Goal: Navigation & Orientation: Find specific page/section

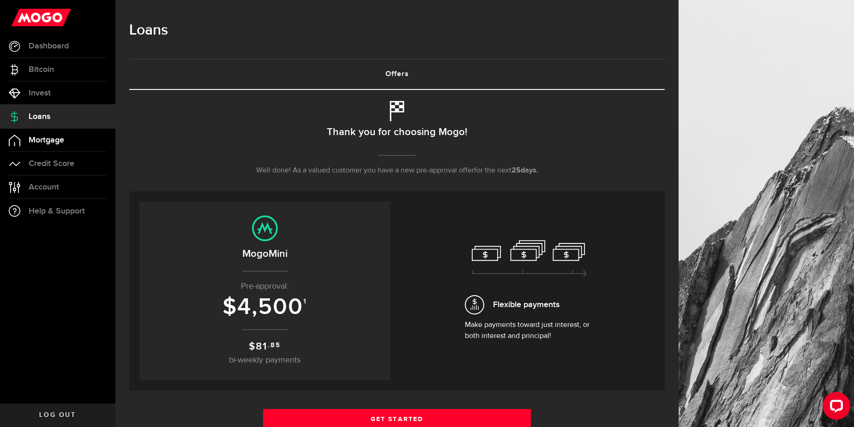
click at [46, 145] on link "Mortgage" at bounding box center [57, 140] width 115 height 23
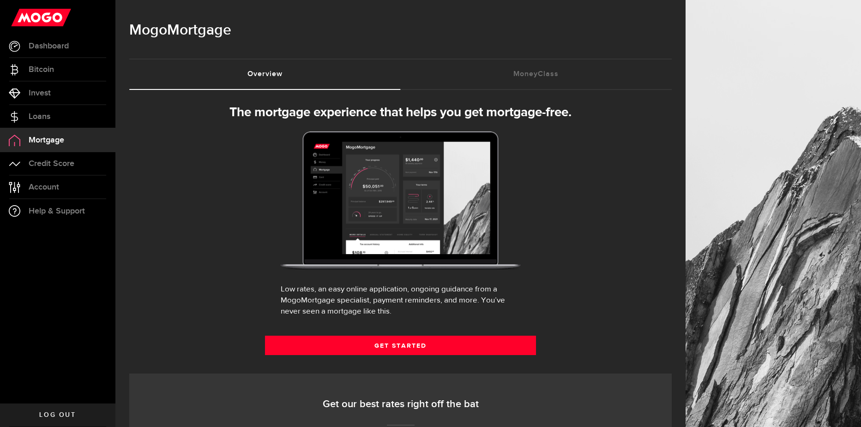
select select "3knYdhfXw4iYoq2m0WGQES"
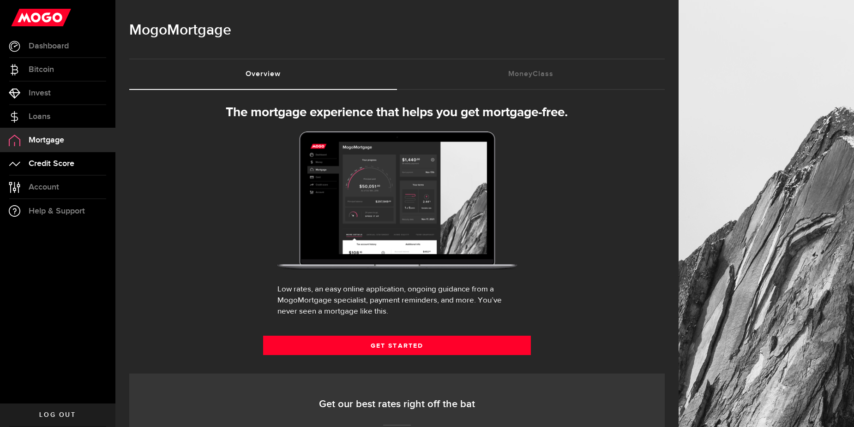
click at [60, 167] on span "Credit Score" at bounding box center [52, 164] width 46 height 8
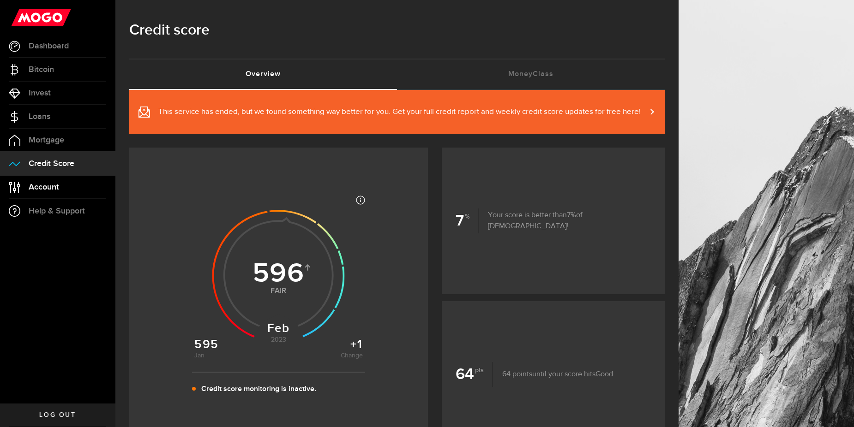
click at [57, 181] on link "Account Compte" at bounding box center [57, 187] width 115 height 23
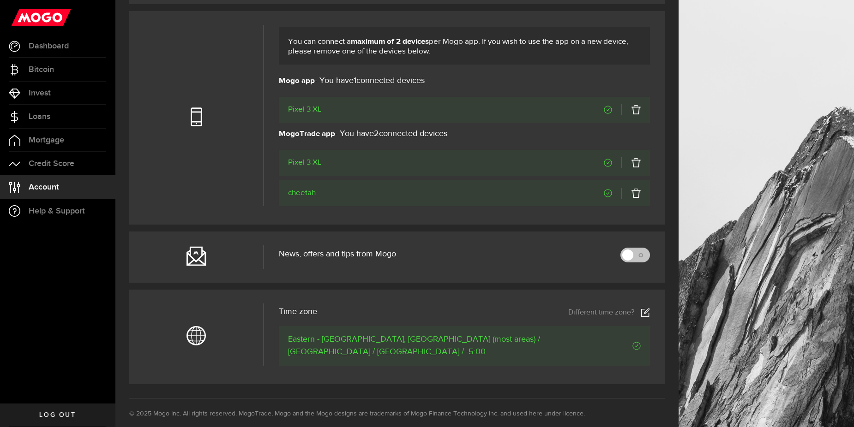
scroll to position [323, 0]
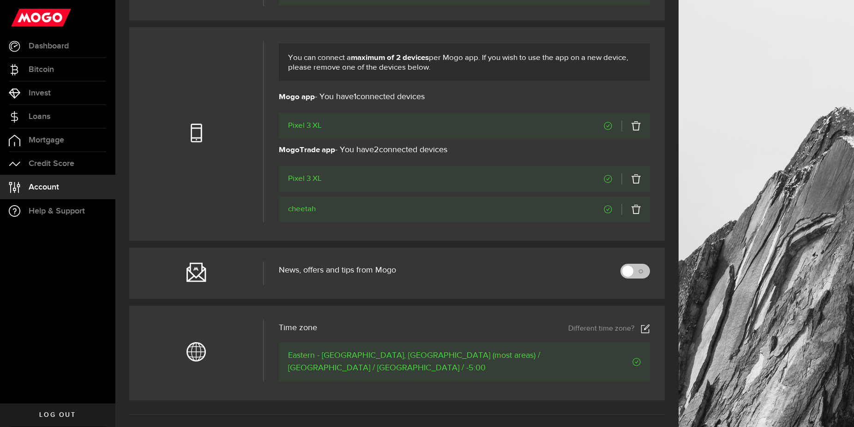
click at [49, 411] on link "Log out" at bounding box center [57, 415] width 115 height 23
